Goal: Transaction & Acquisition: Purchase product/service

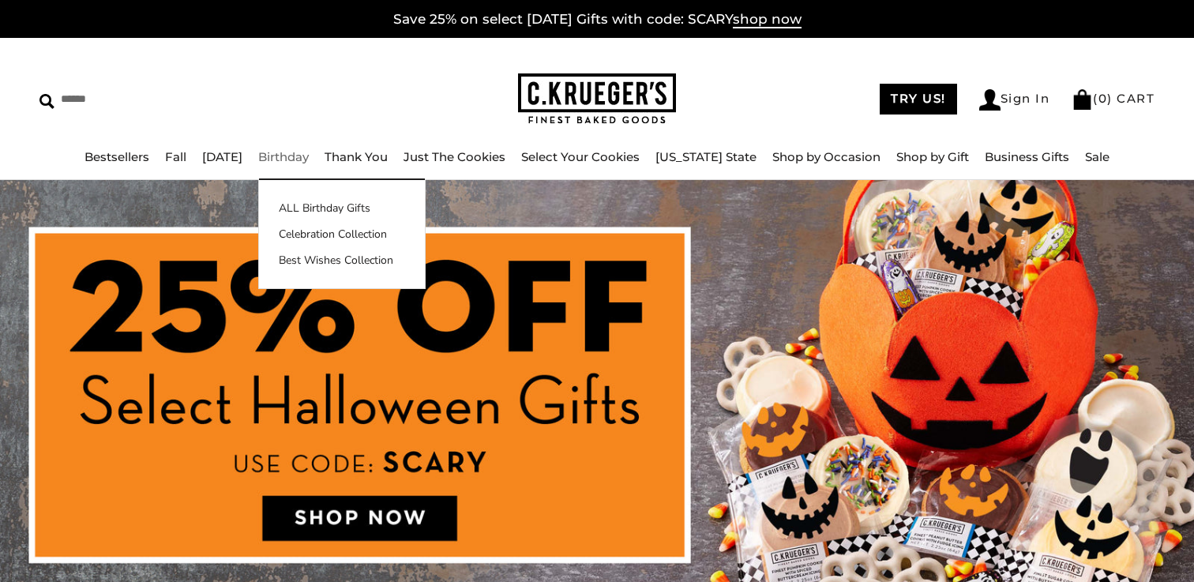
click at [309, 158] on link "Birthday" at bounding box center [283, 156] width 51 height 15
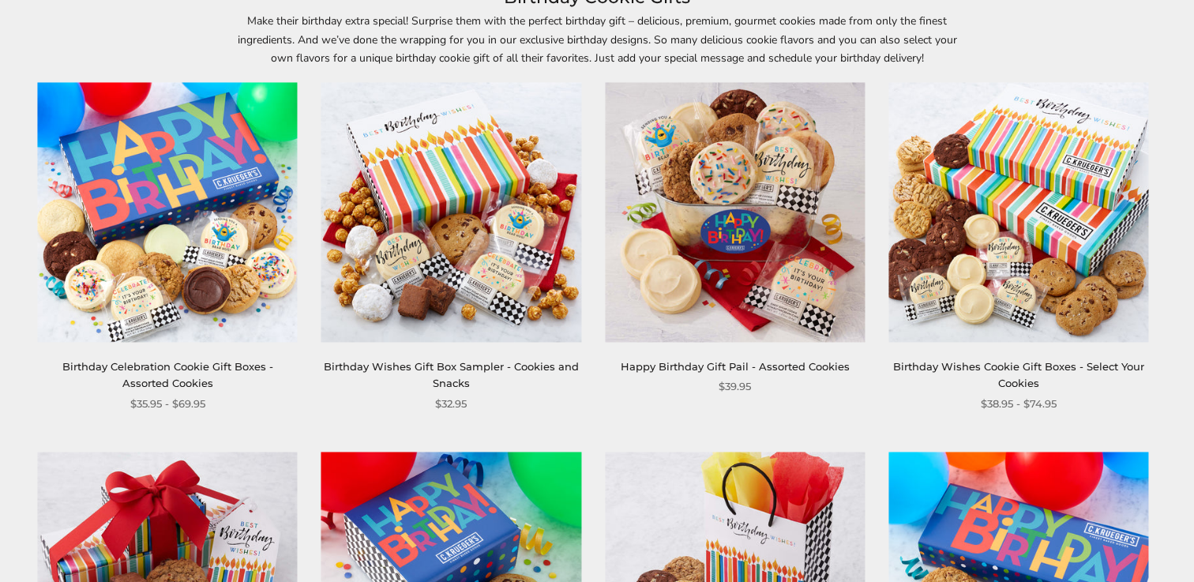
scroll to position [166, 0]
